Goal: Task Accomplishment & Management: Use online tool/utility

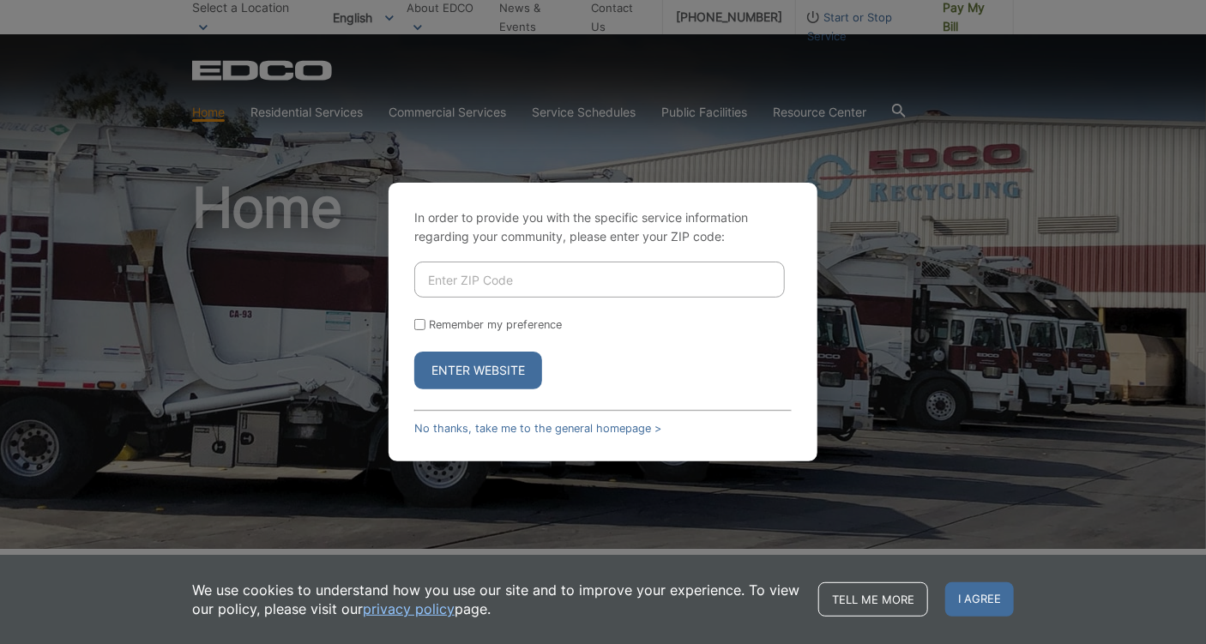
click at [430, 283] on input "Enter ZIP Code" at bounding box center [599, 280] width 371 height 36
type input "91945"
click at [421, 324] on input "Remember my preference" at bounding box center [419, 324] width 11 height 11
checkbox input "true"
click at [482, 370] on button "Enter Website" at bounding box center [478, 371] width 128 height 38
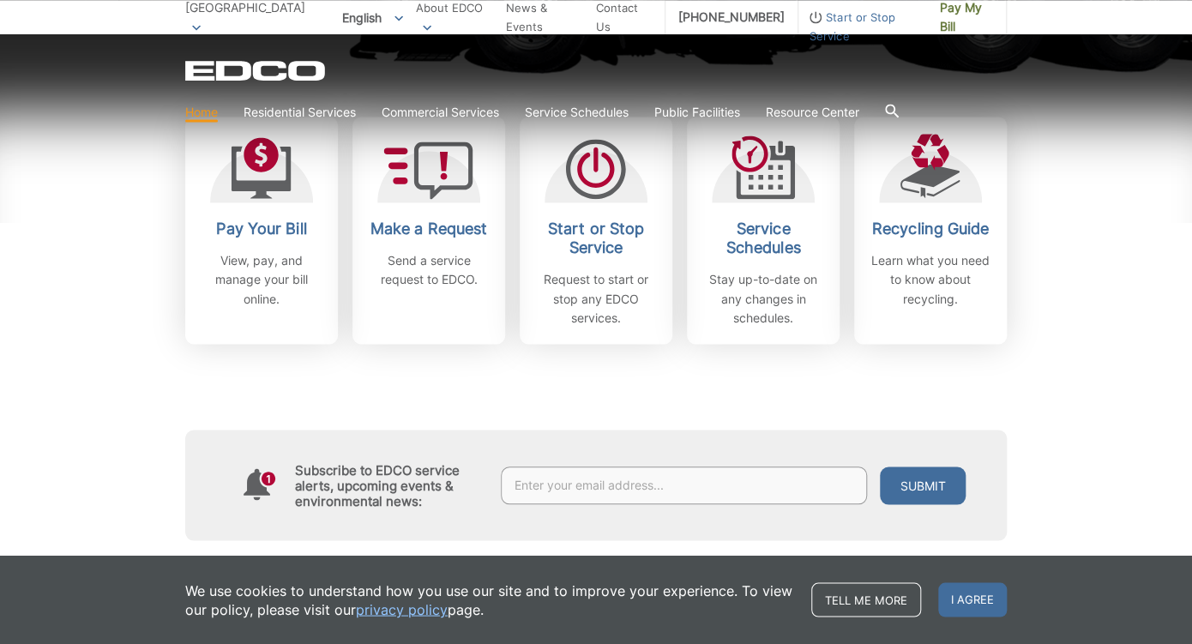
scroll to position [543, 0]
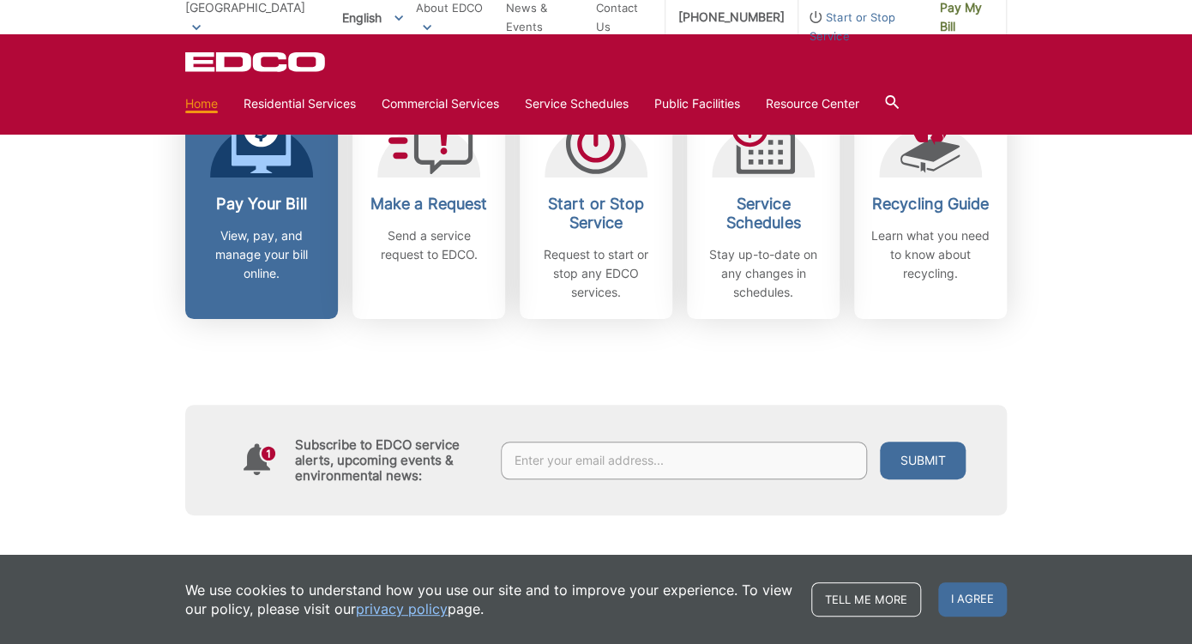
click at [280, 247] on p "View, pay, and manage your bill online." at bounding box center [261, 254] width 127 height 57
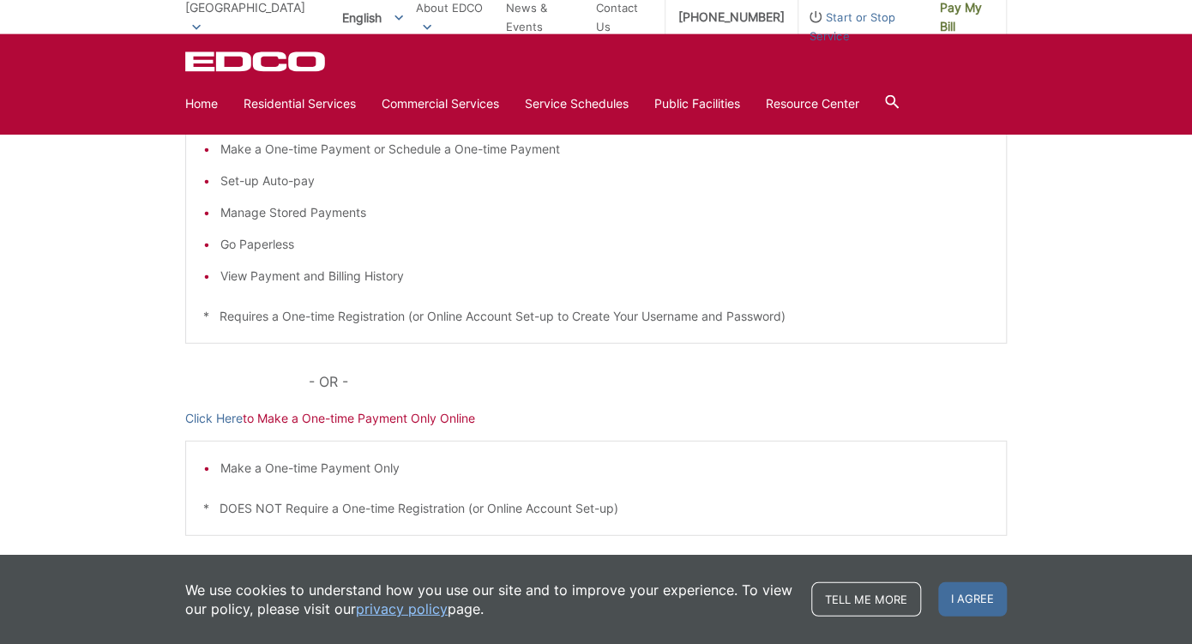
scroll to position [434, 0]
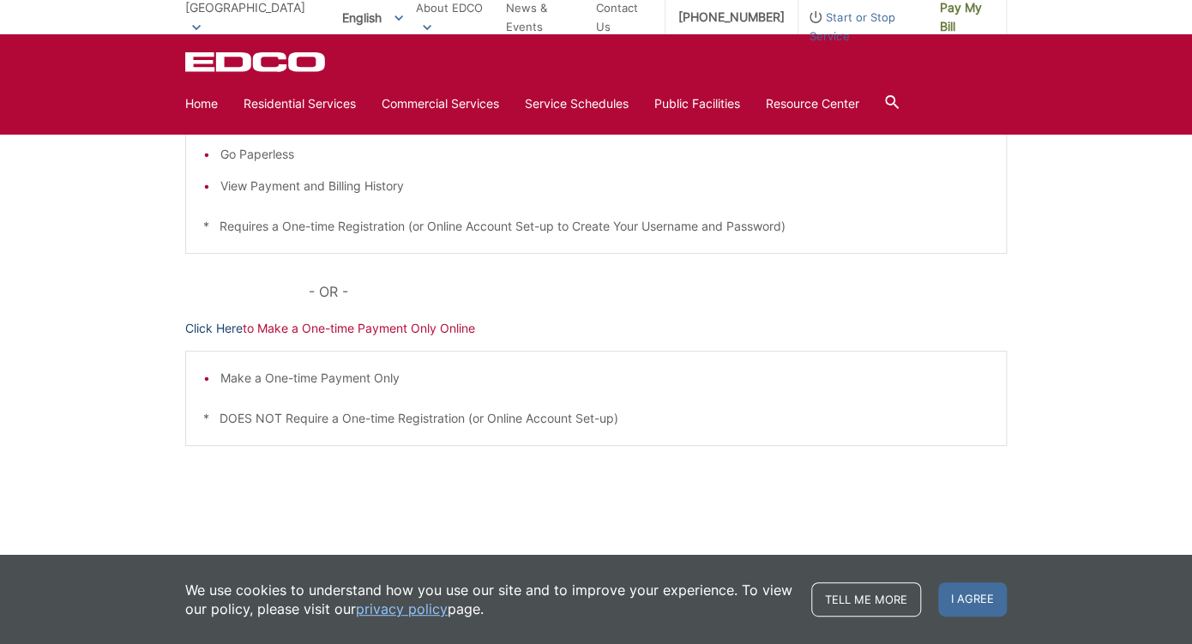
click at [211, 323] on link "Click Here" at bounding box center [213, 328] width 57 height 19
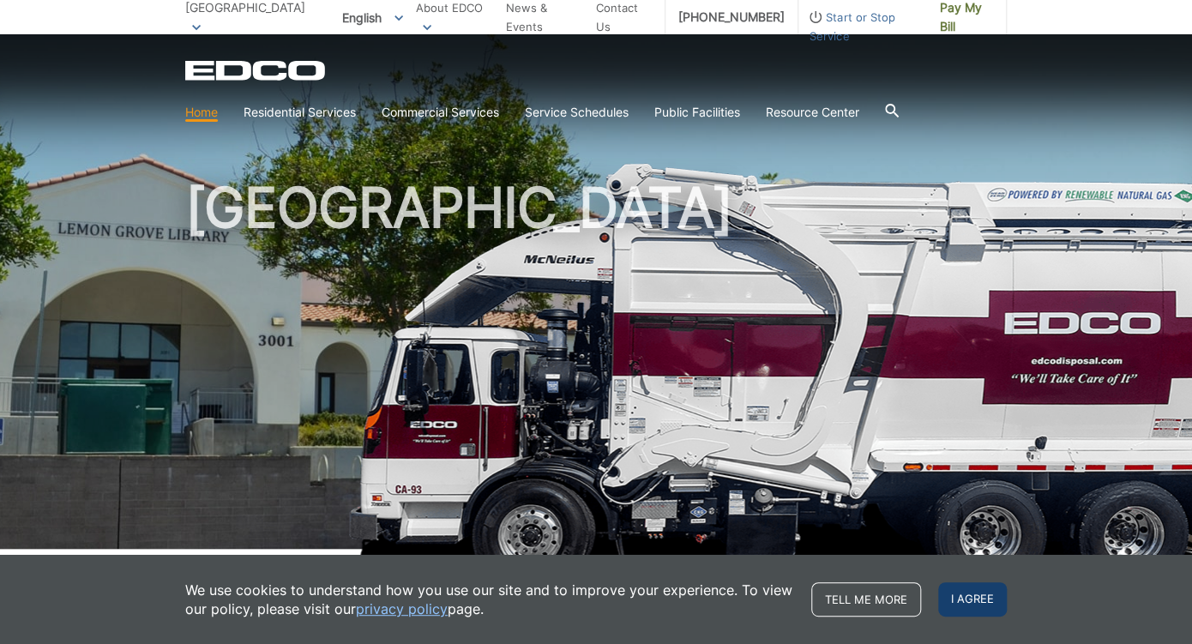
click at [989, 597] on span "I agree" at bounding box center [972, 599] width 69 height 34
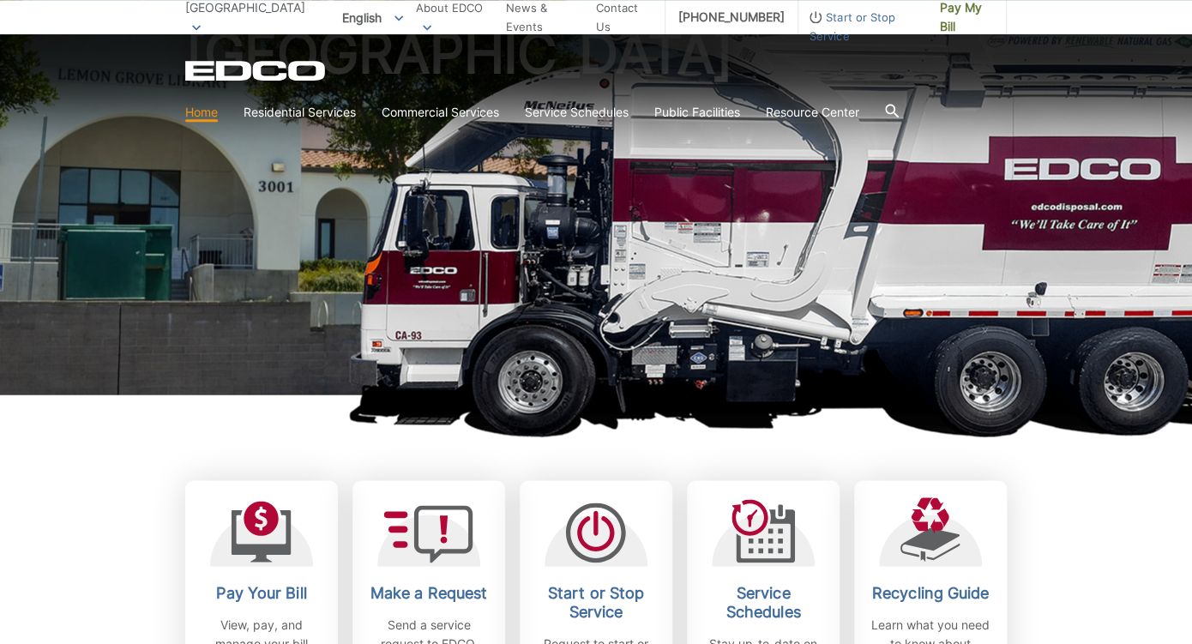
scroll to position [362, 0]
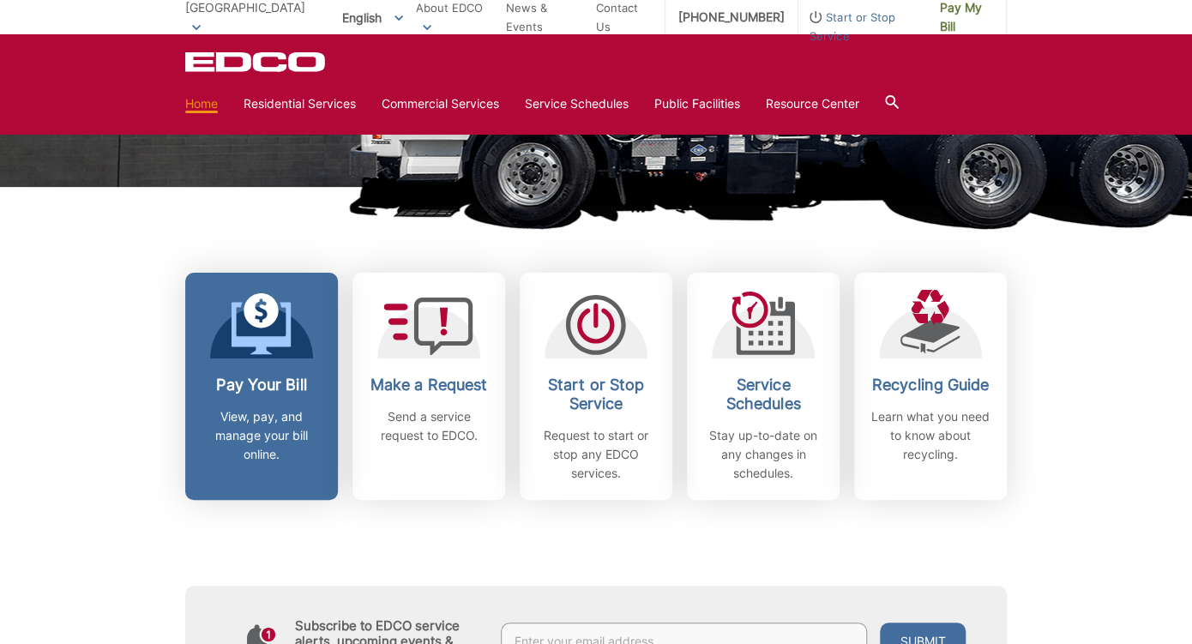
click at [256, 424] on p "View, pay, and manage your bill online." at bounding box center [261, 435] width 127 height 57
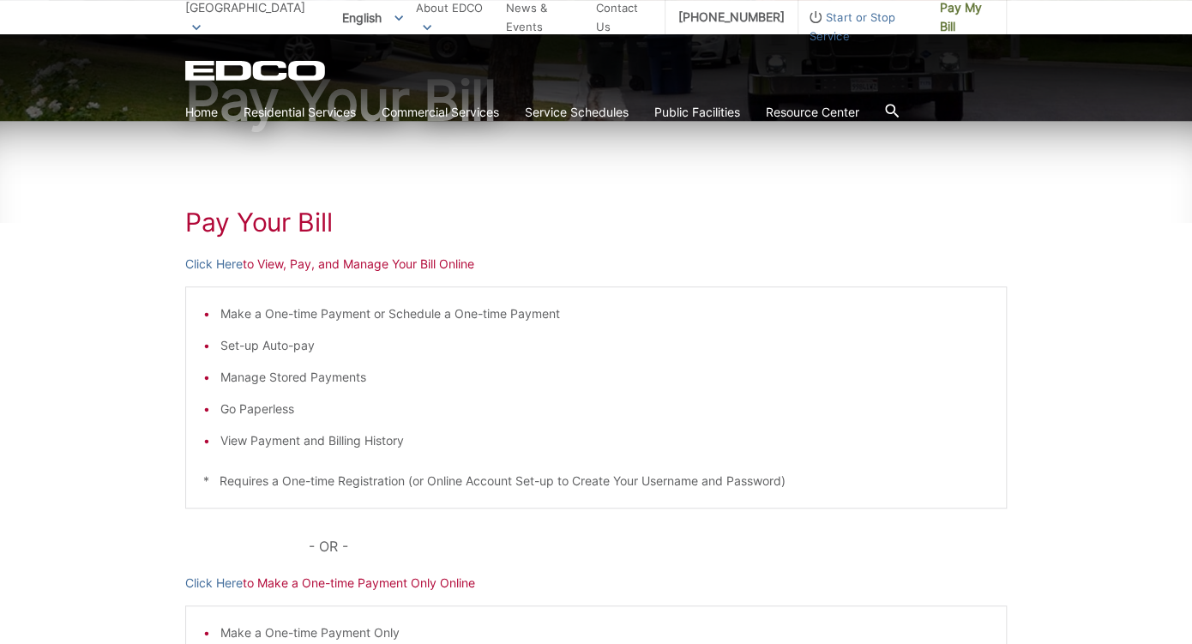
scroll to position [181, 0]
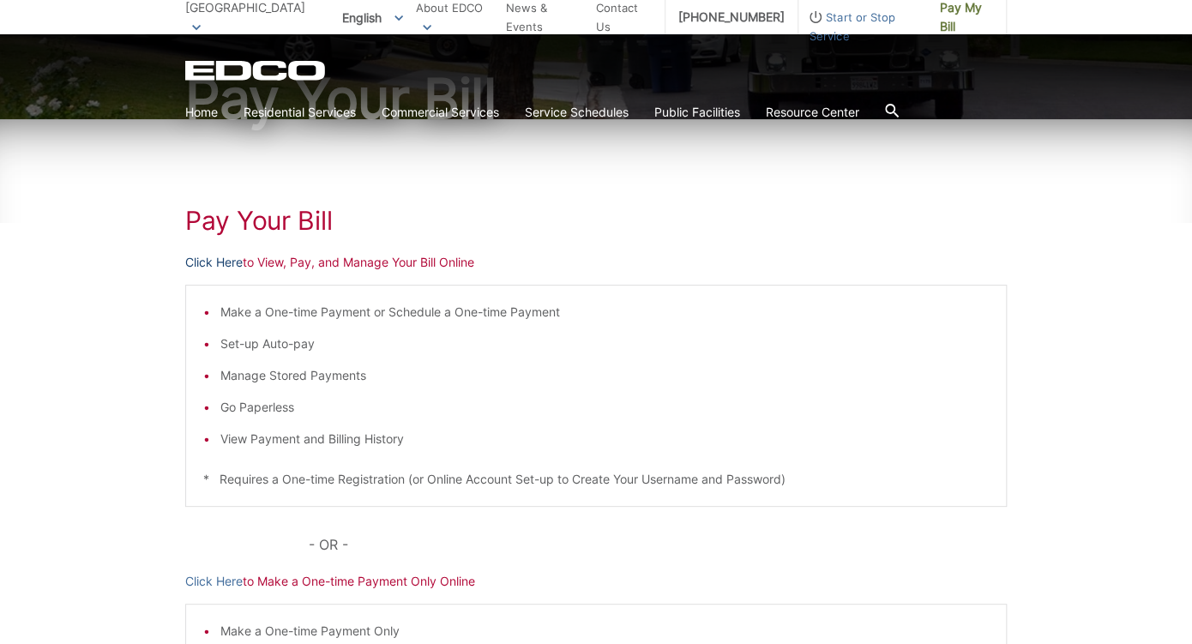
click at [212, 260] on link "Click Here" at bounding box center [213, 262] width 57 height 19
